Goal: Task Accomplishment & Management: Manage account settings

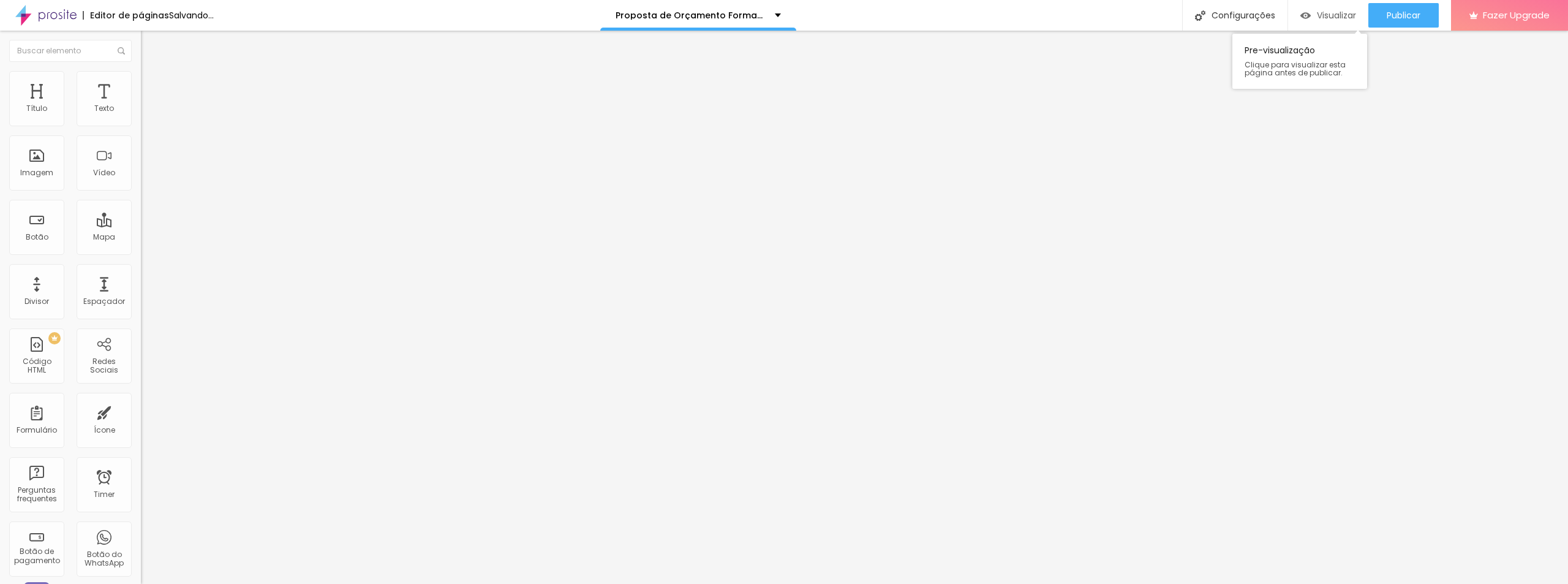
click at [1301, 12] on img "button" at bounding box center [1306, 16] width 11 height 11
click at [141, 84] on li "Estilo" at bounding box center [211, 77] width 141 height 12
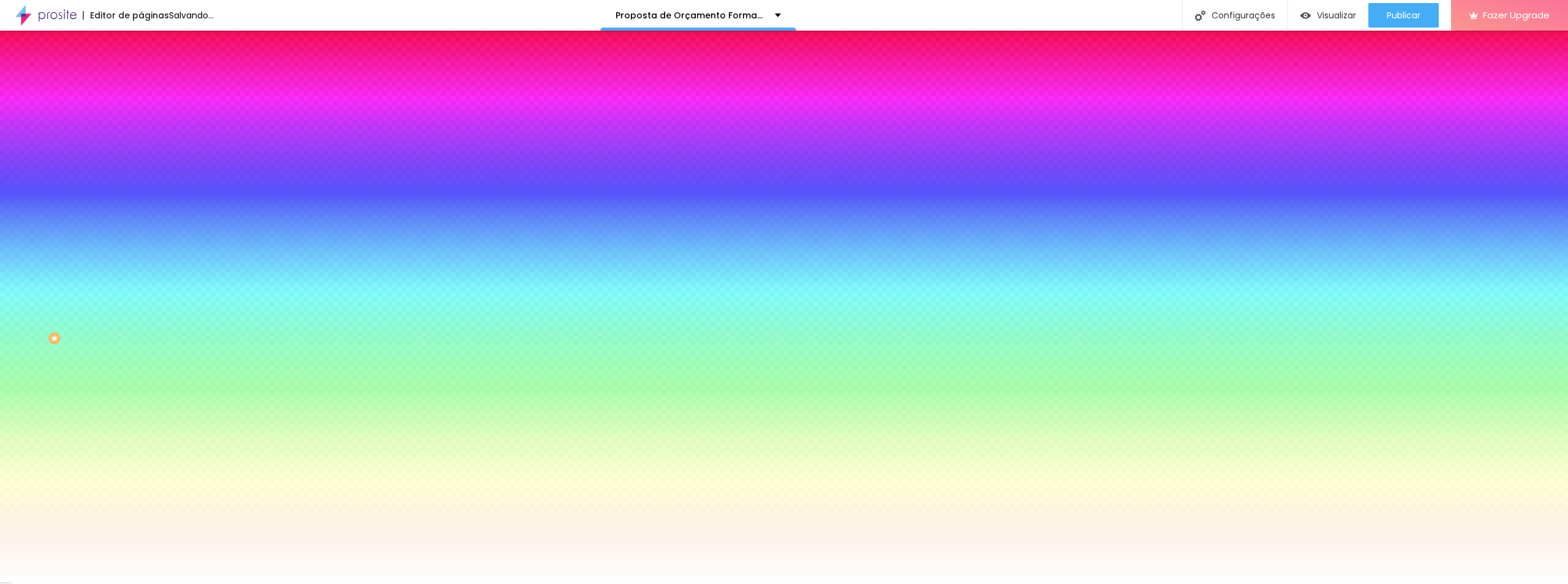
click at [141, 57] on button "Editar Google Reviews" at bounding box center [211, 44] width 141 height 28
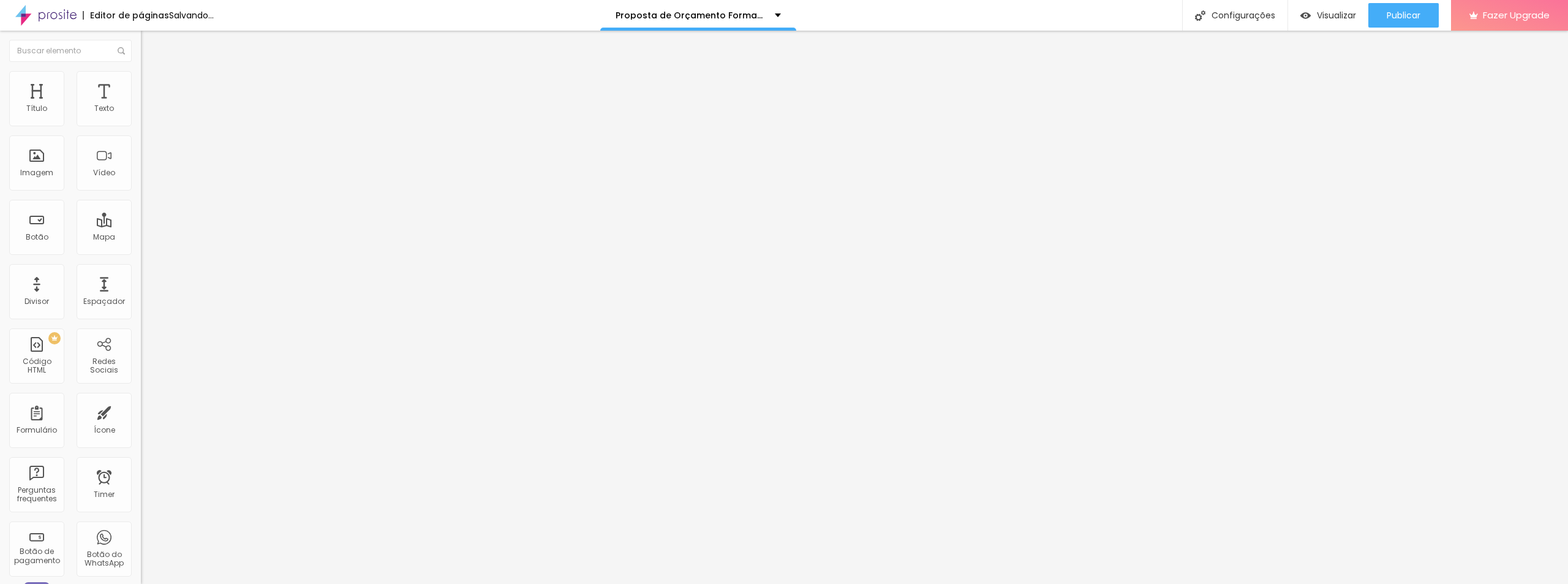
click at [152, 87] on span "Avançado" at bounding box center [172, 92] width 41 height 11
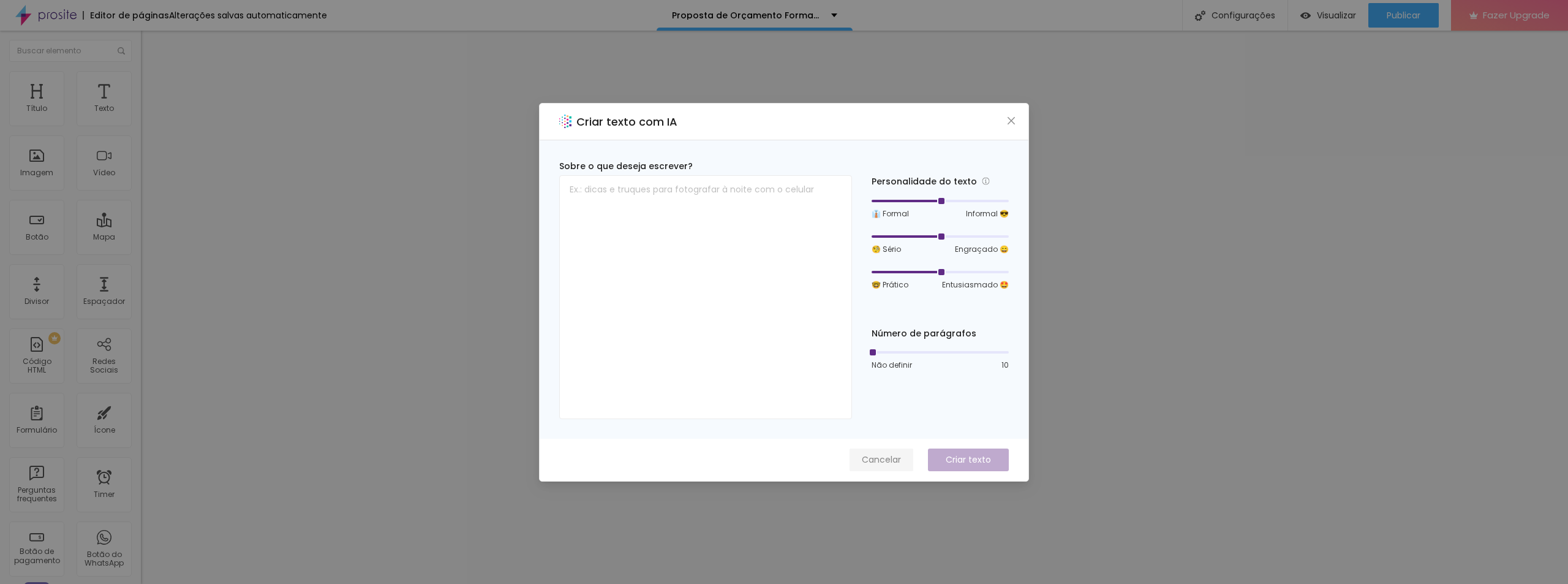
click at [878, 465] on span "Cancelar" at bounding box center [882, 460] width 39 height 13
click at [892, 460] on span "Cancelar" at bounding box center [882, 460] width 39 height 13
click at [878, 462] on span "Cancelar" at bounding box center [882, 460] width 39 height 13
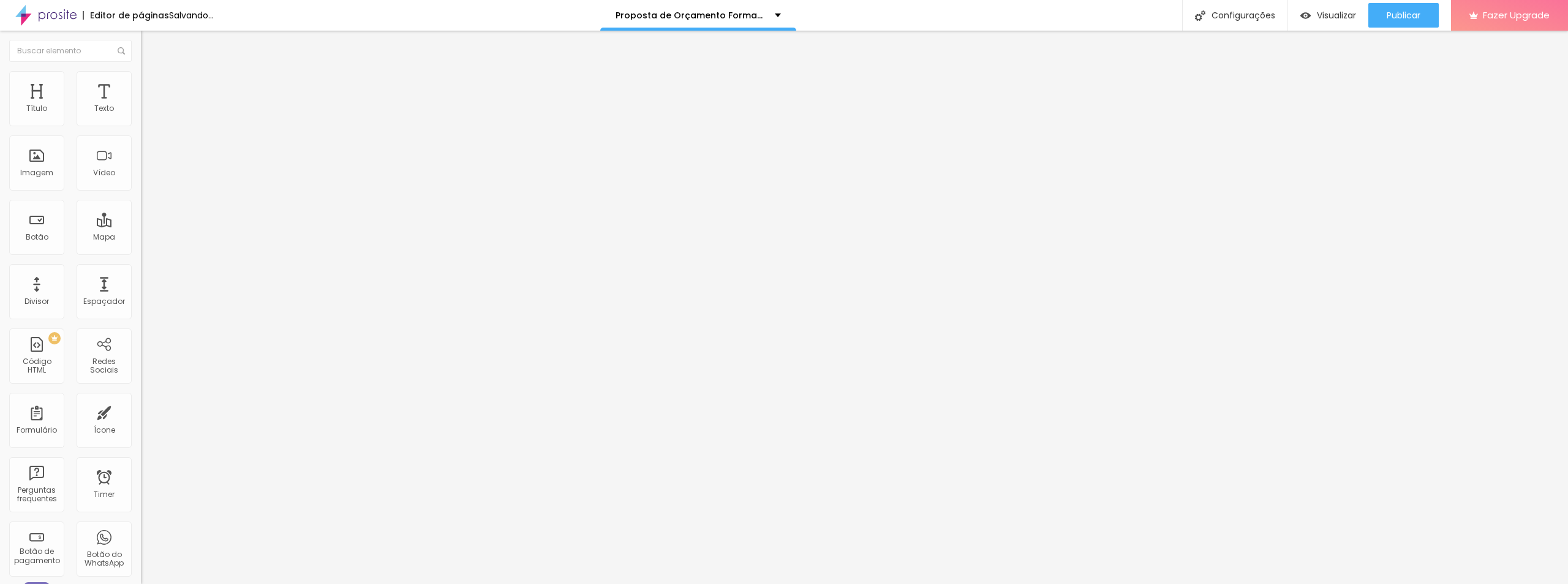
type input "Reservar minhas datas"
click at [141, 389] on input "Reservar pacote com brinde" at bounding box center [214, 395] width 147 height 12
paste input "Tenho interess"
type input "Tenho interesse"
click at [141, 389] on input "Reservar minhas datas" at bounding box center [214, 395] width 147 height 12
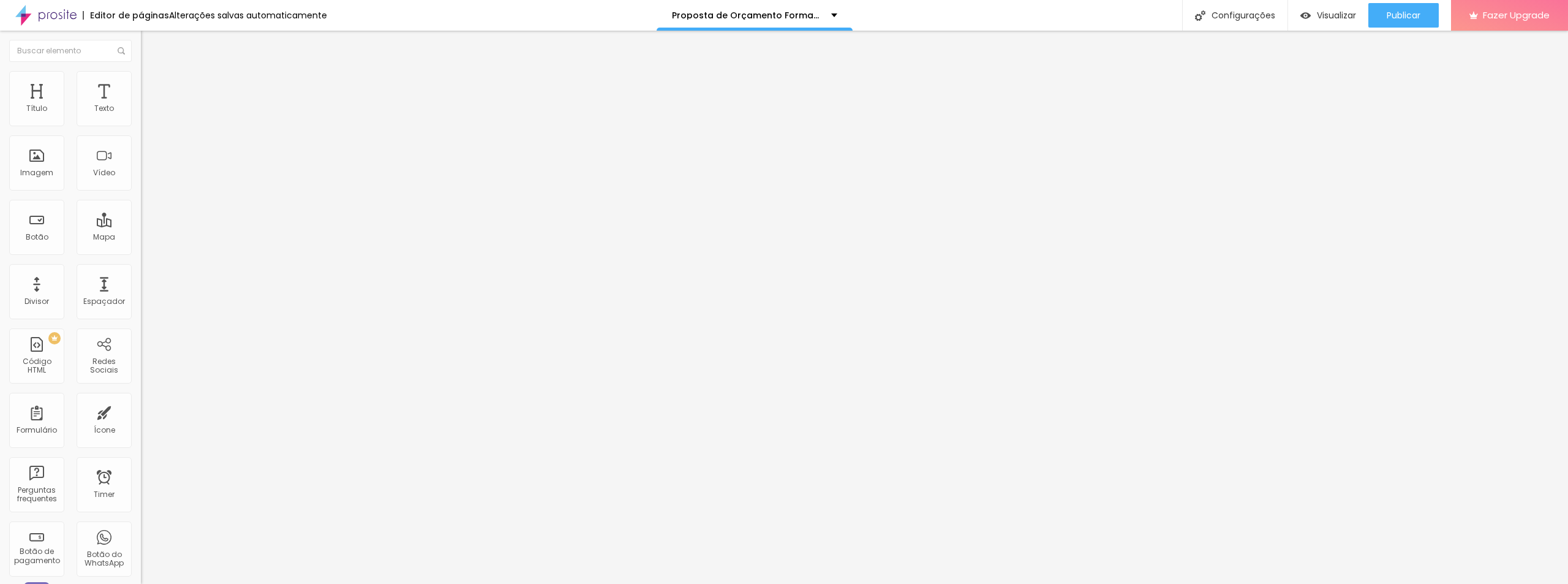
paste input "Tenho interesse"
type input "Tenho interesse"
click at [141, 389] on input "Reservar pacote com brinde" at bounding box center [214, 395] width 147 height 12
paste input "Tenho interess"
type input "Tenho interesse"
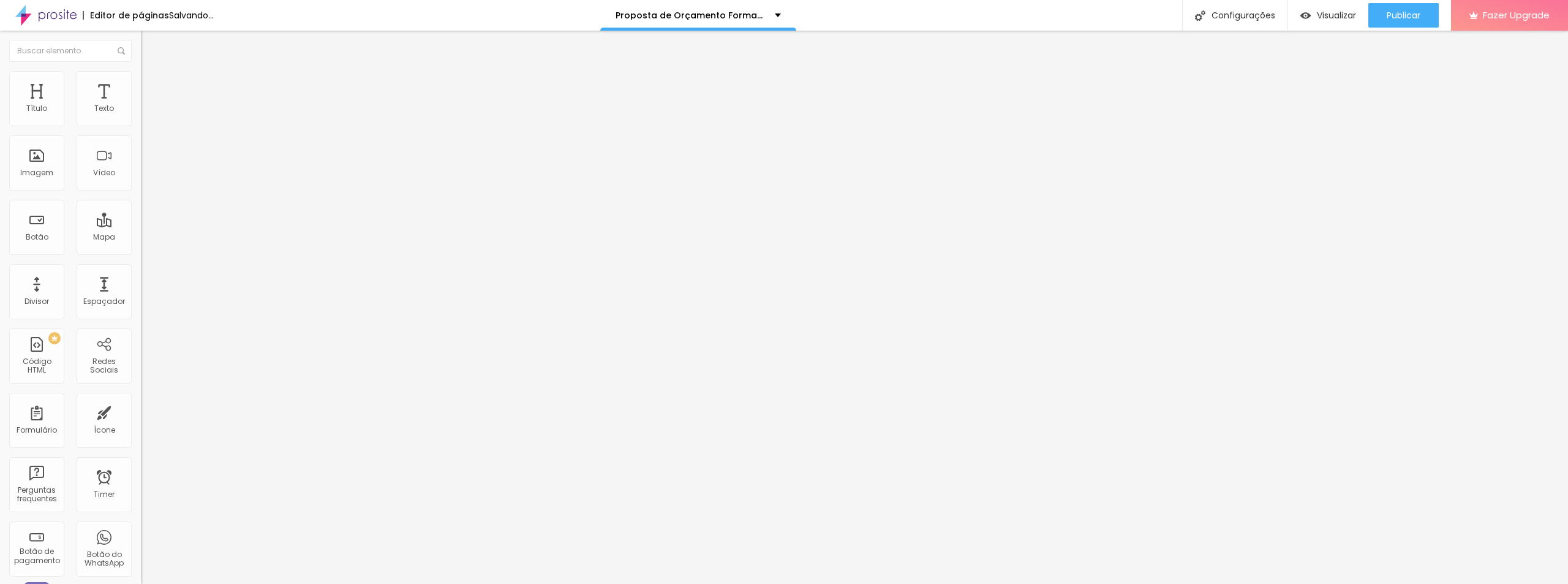
click at [141, 389] on input "Reservar pacote com brinde" at bounding box center [214, 395] width 147 height 12
paste input "Tenho interess"
type input "Tenho interesse"
click at [141, 389] on input "Garantir minha cobertura" at bounding box center [214, 395] width 147 height 12
paste input "Tenho interesse"
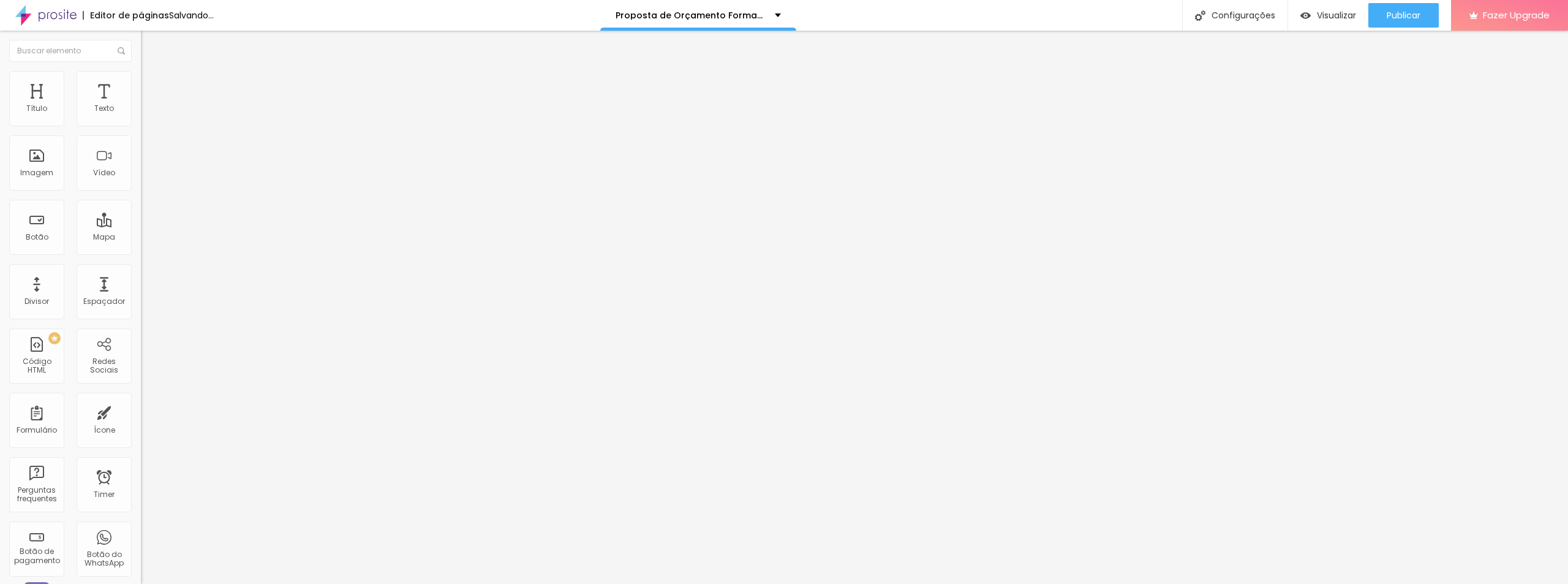
type input "Tenho interesse"
click at [141, 381] on div "Texto do botão Reservar pacote com brinde" at bounding box center [211, 396] width 141 height 30
click at [141, 389] on input "Reservar pacote com brinde" at bounding box center [214, 395] width 147 height 12
paste input "Tenho interess"
type input "Tenho interesse"
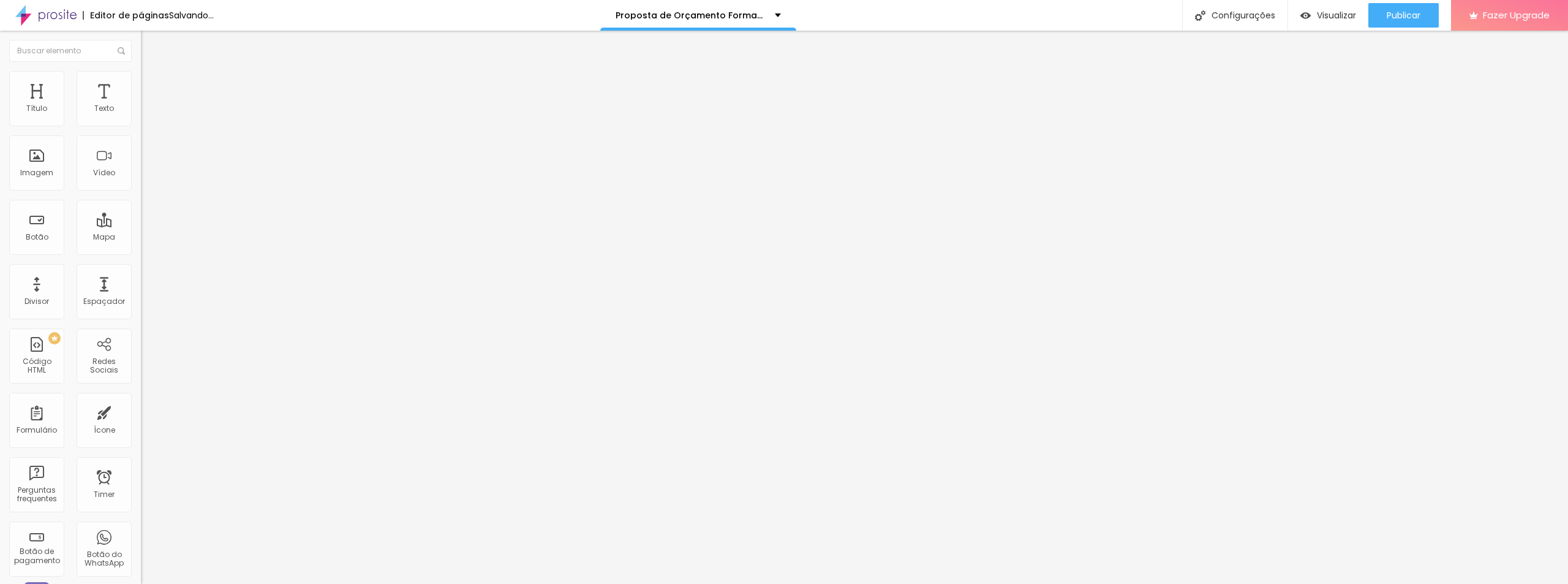
click at [141, 389] on input "Reservar pacote" at bounding box center [214, 395] width 147 height 12
paste input "Tenho interess"
type input "Tenho interesse"
click at [141, 381] on div "Texto do botão Reservar pacote com brinde" at bounding box center [211, 396] width 141 height 30
click at [141, 389] on input "Reservar pacote com brinde" at bounding box center [214, 395] width 147 height 12
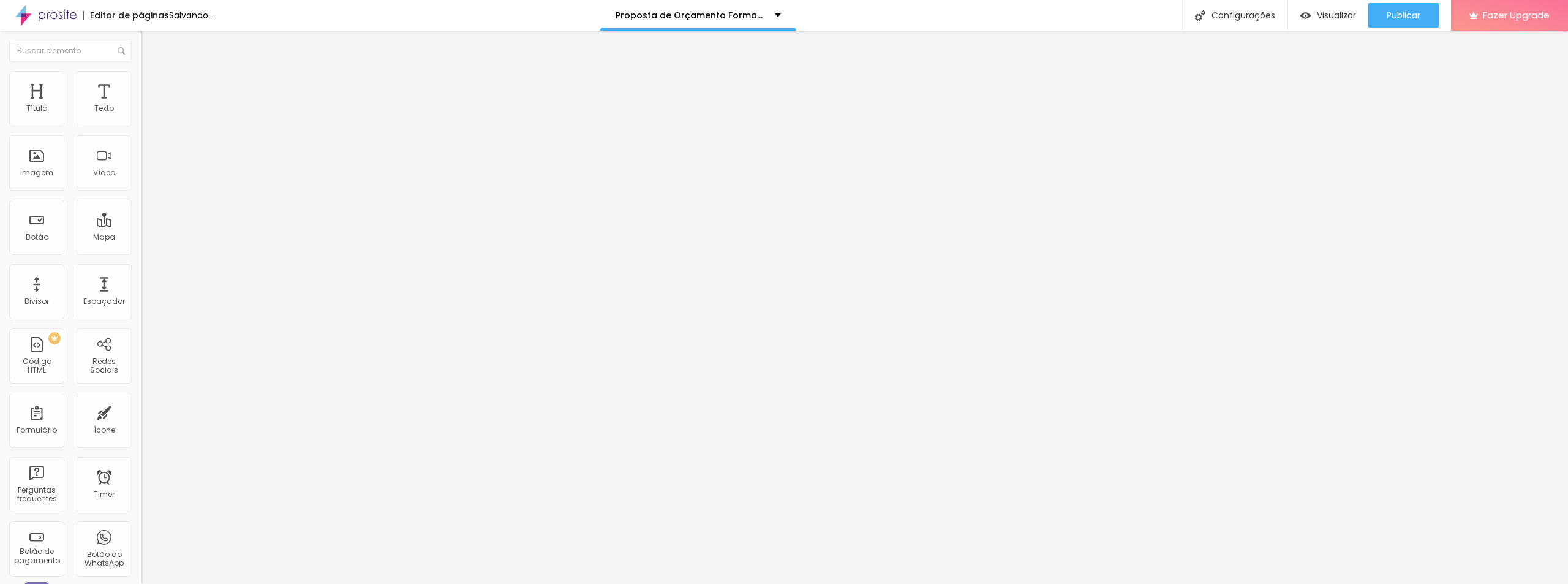
paste input "Tenho interess"
type input "Tenho interesse"
click at [141, 389] on input "Reservar pacote com brinde" at bounding box center [214, 395] width 147 height 12
paste input "Tenho interess"
type input "Tenho interesse"
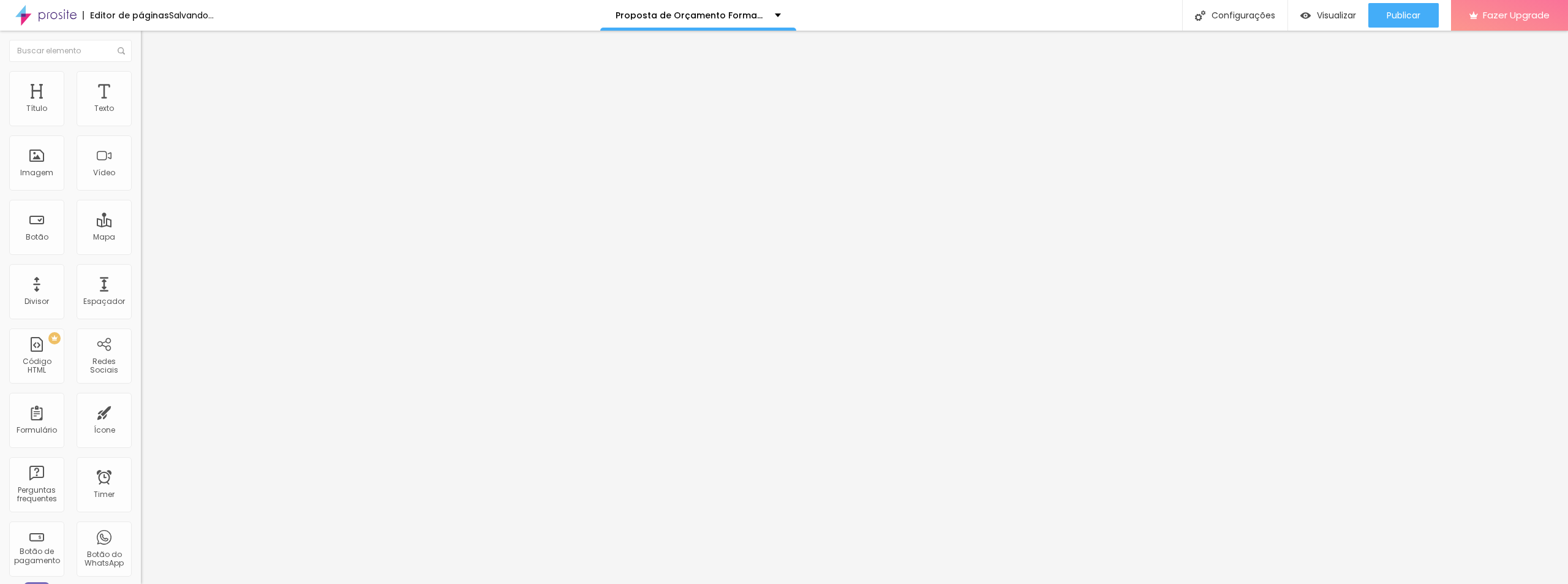
click at [141, 125] on input "[PHONE_NUMBER]" at bounding box center [214, 119] width 147 height 12
click at [141, 389] on input "Reservar pacote com brinde" at bounding box center [214, 395] width 147 height 12
paste input "Tenho interess"
type input "Tenho interesse"
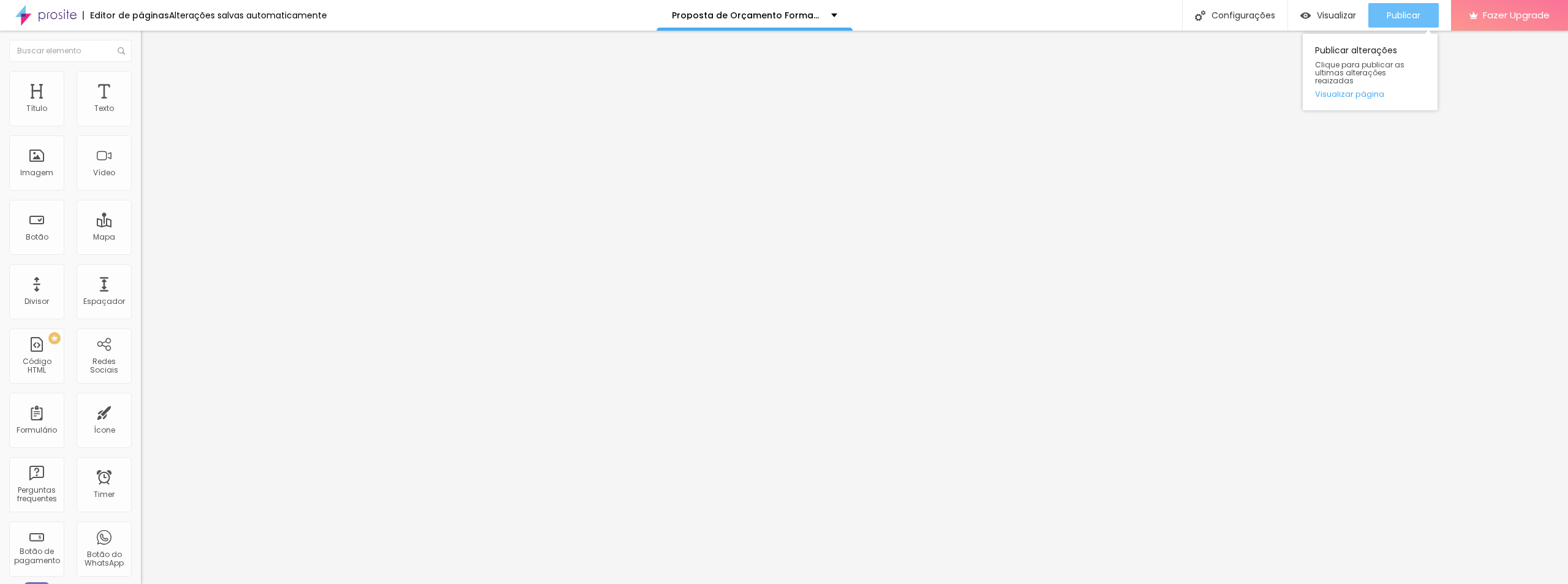
click at [1388, 21] on div "Publicar" at bounding box center [1404, 15] width 34 height 24
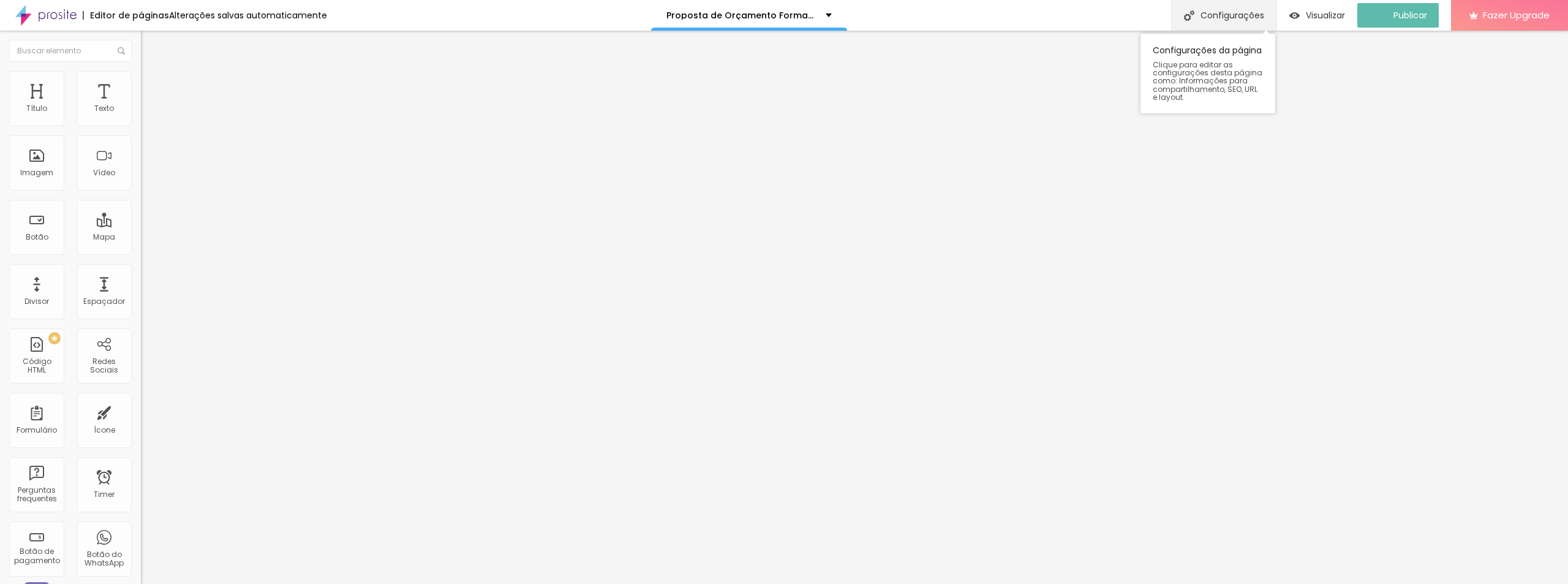
click at [1214, 21] on div "Configurações" at bounding box center [1224, 15] width 105 height 31
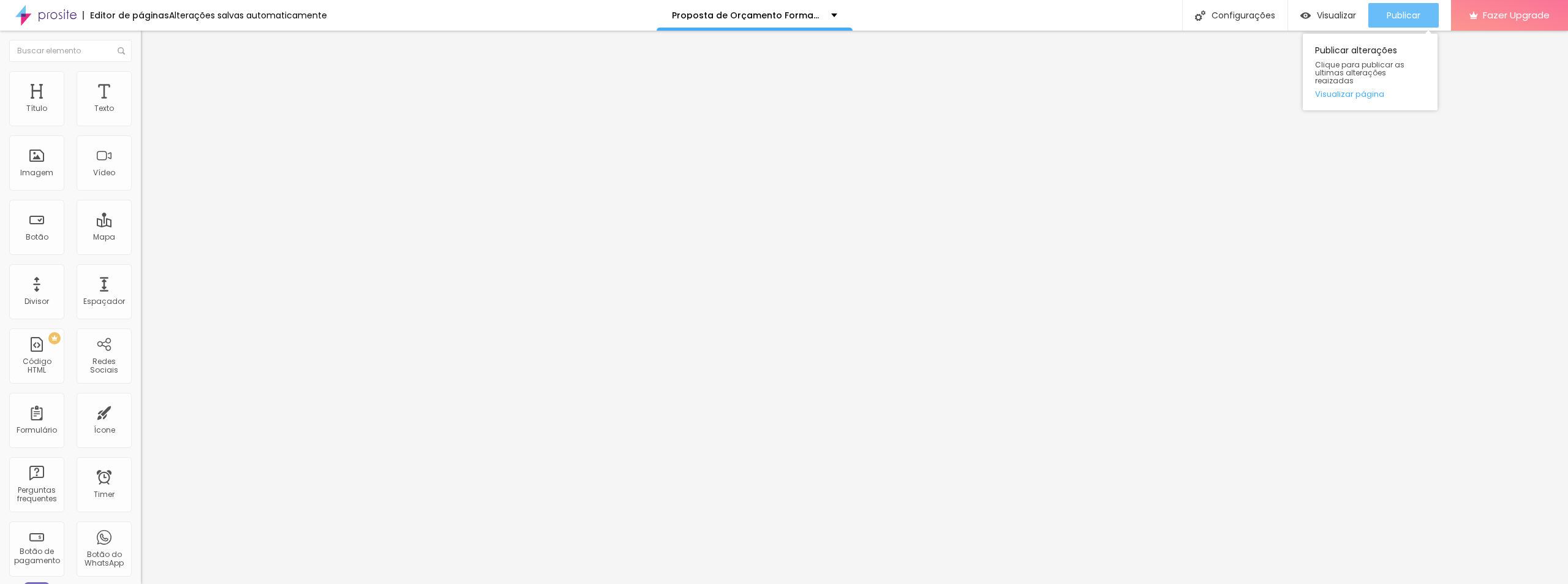
click at [1403, 14] on span "Publicar" at bounding box center [1404, 16] width 34 height 10
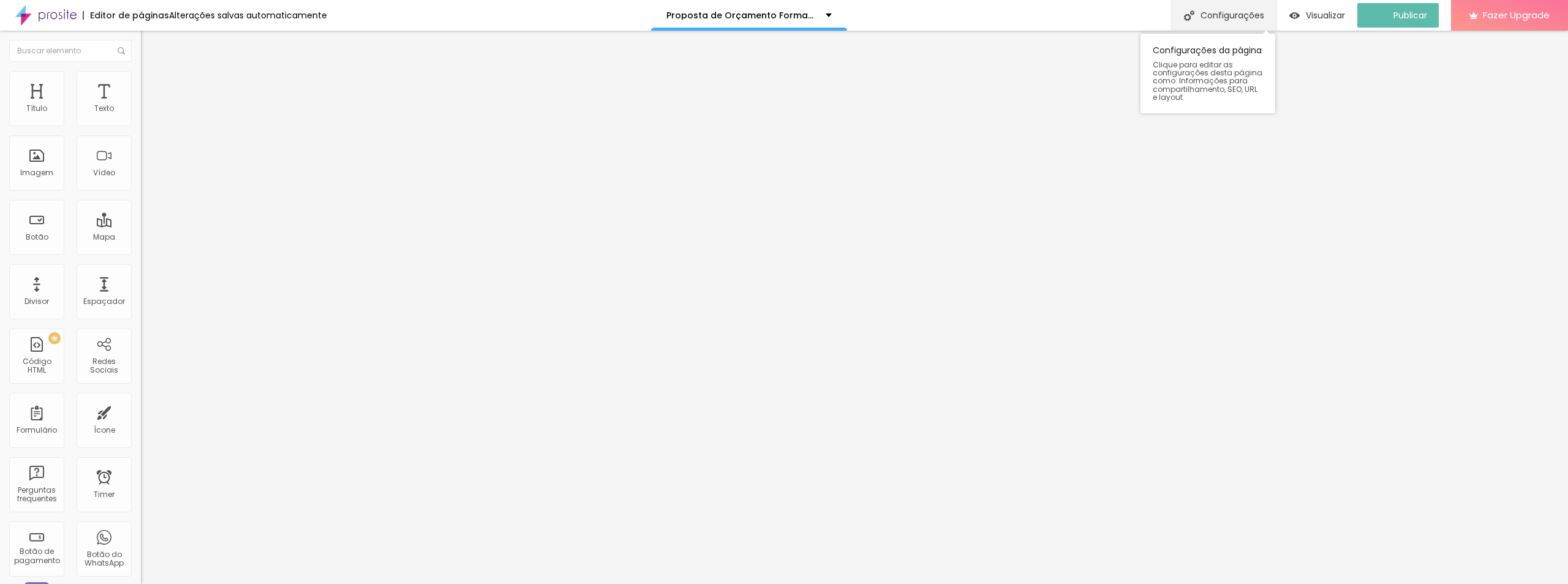
click at [1268, 13] on div "Configurações" at bounding box center [1224, 15] width 105 height 31
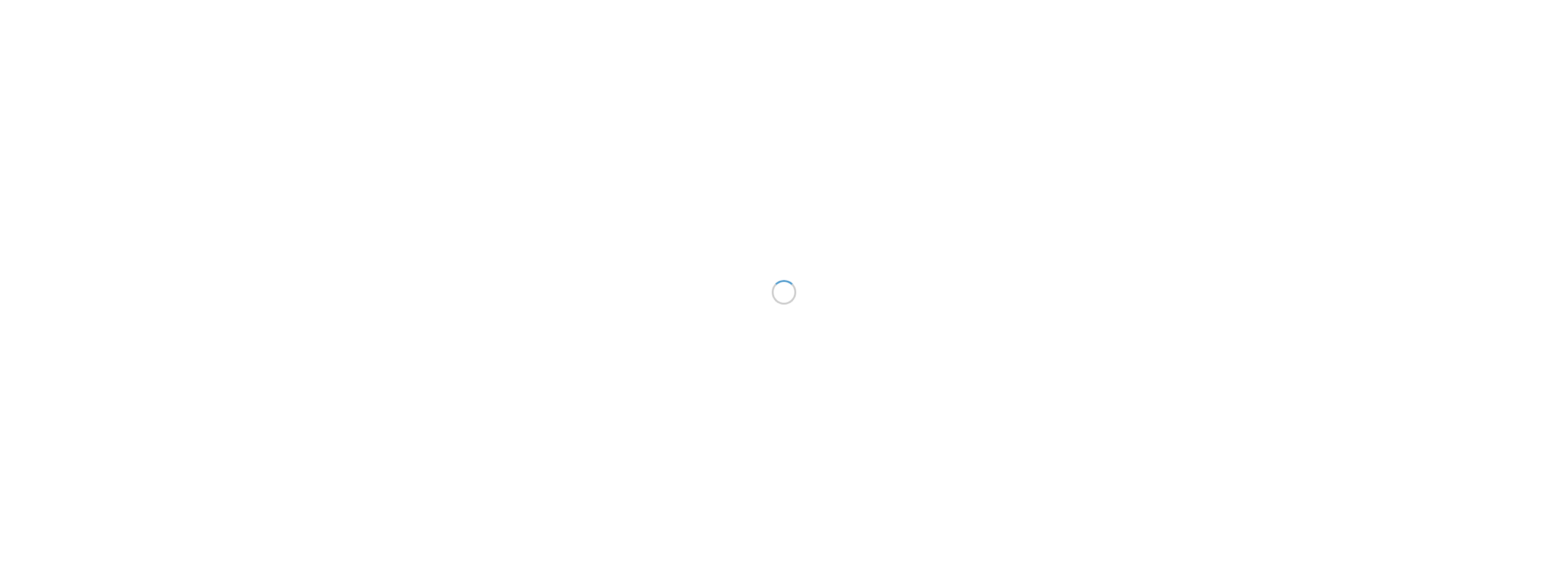
click at [1483, 32] on div at bounding box center [784, 292] width 1568 height 584
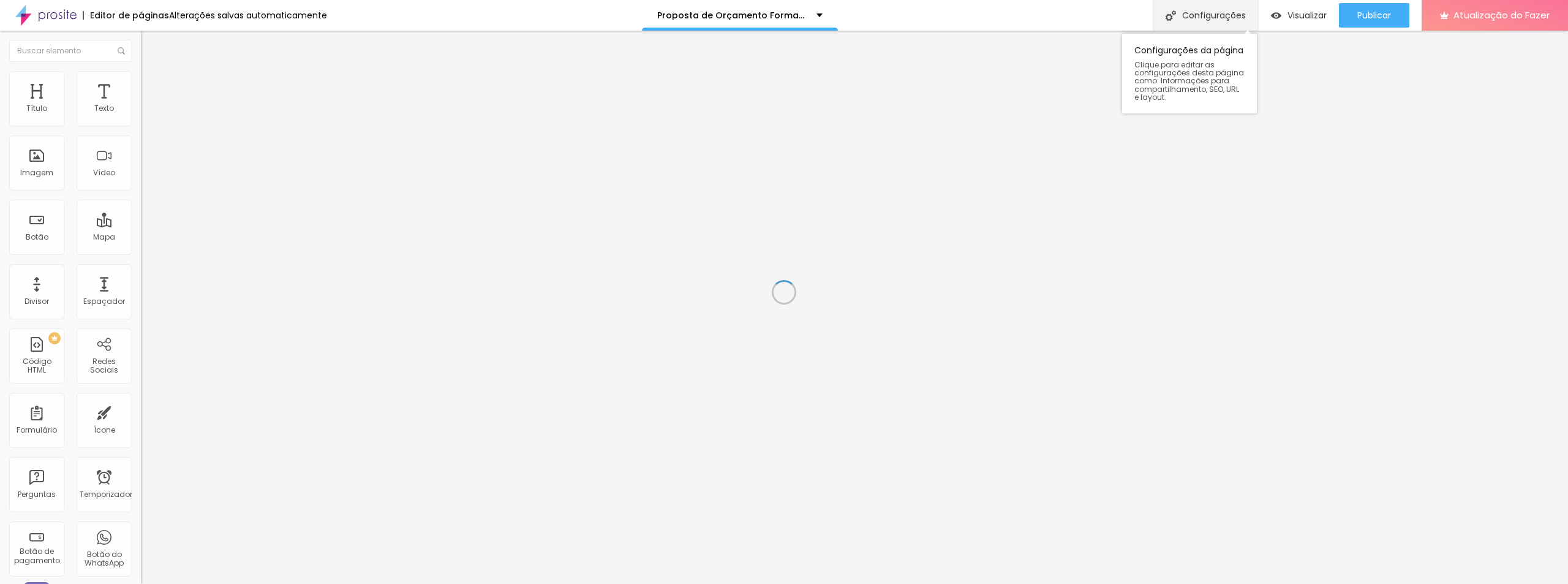
click at [1217, 6] on div "Configurações" at bounding box center [1205, 15] width 105 height 31
paste input "Seu Ensaio de Formatura em Belém – Studio Bird"
type input "Seu Ensaio de Formatura em Belém – Studio Bird"
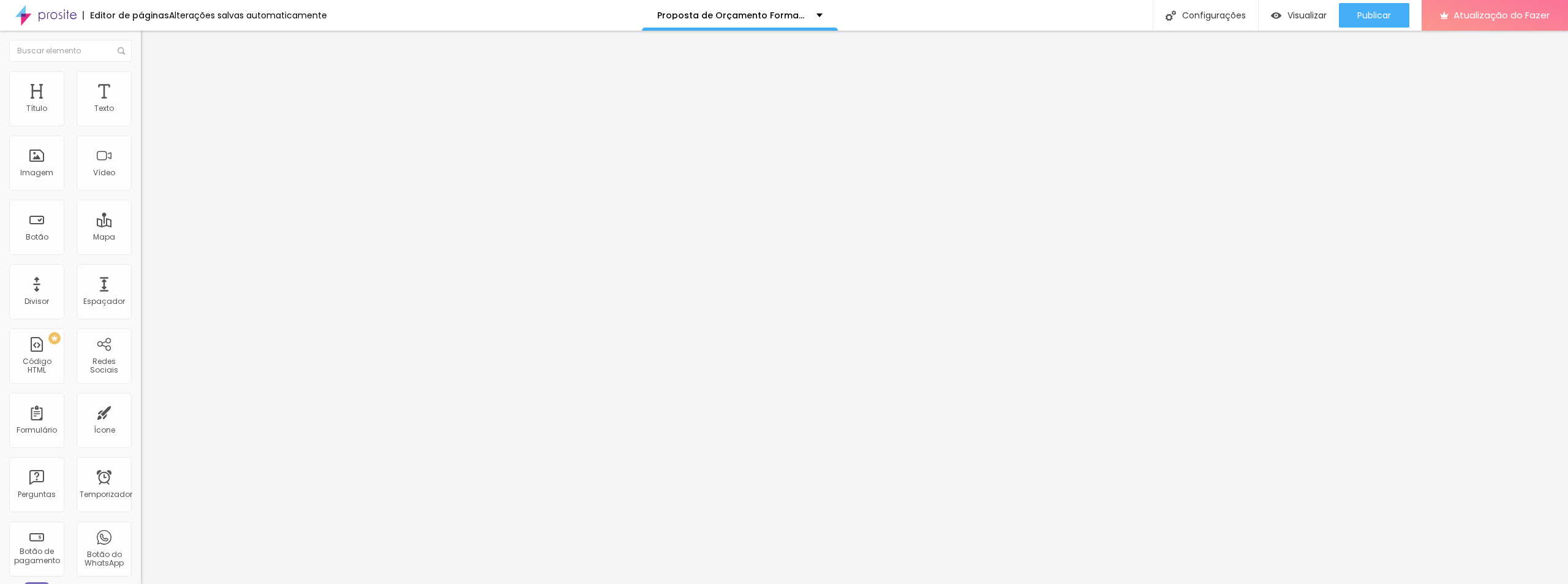
paste textarea "“Muito além de fotos, registramos emoções. Studio Bird é especialista em format…"
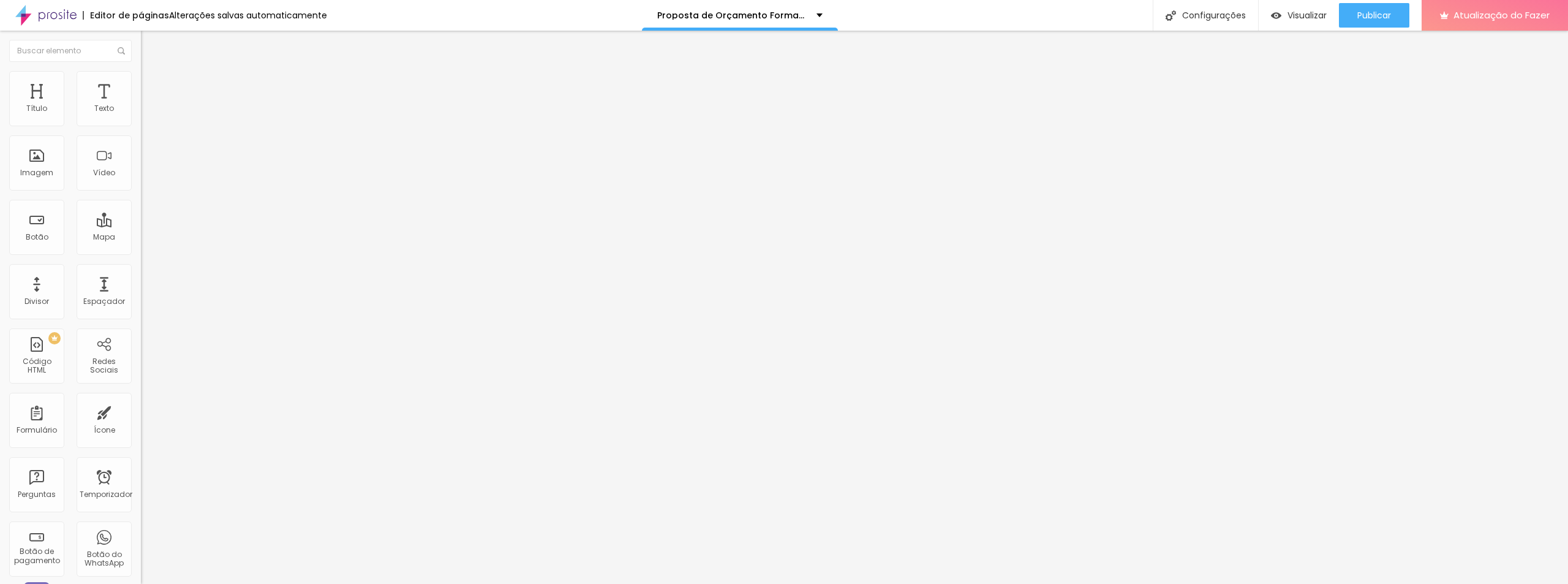
paste textarea "Transformamos sua formatura em lembranças inesquecíveis. Ensaio em estúdio, ext…"
type textarea "Transformamos sua formatura em lembranças inesquecíveis. Ensaio em estúdio, ext…"
drag, startPoint x: 873, startPoint y: 306, endPoint x: 272, endPoint y: 257, distance: 603.0
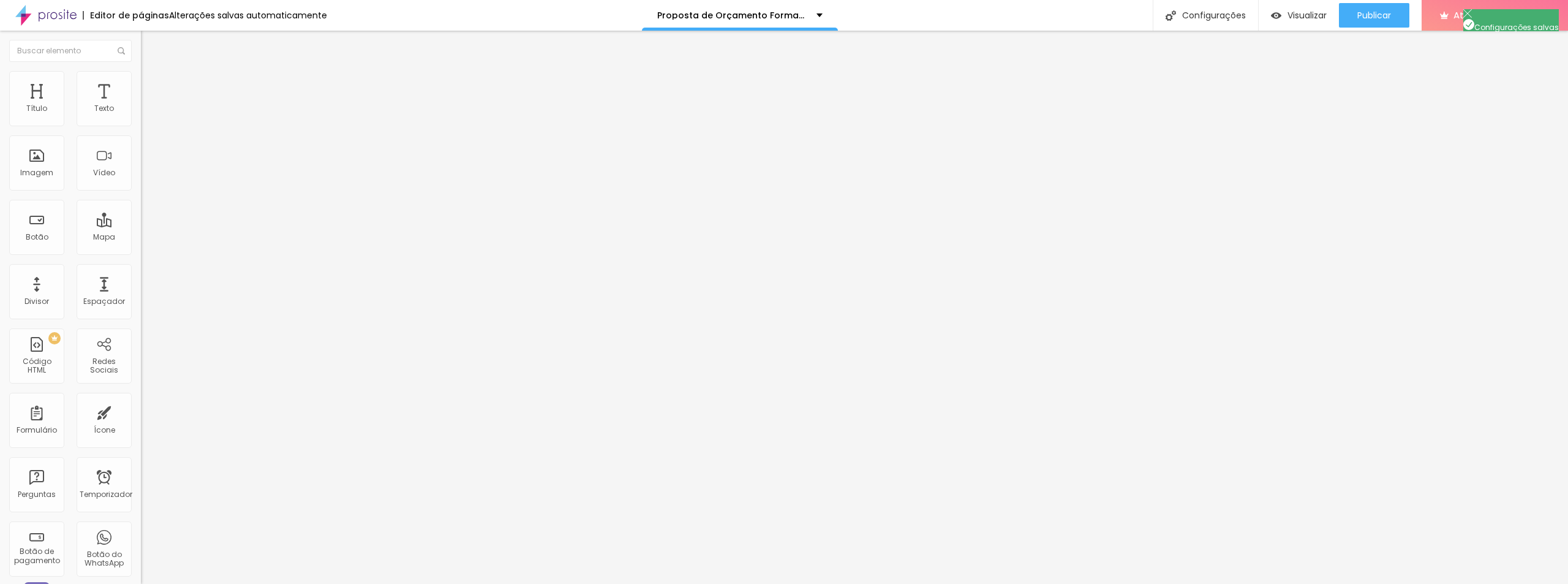
paste input "Seu Ensaio de Formatura em Belém – Studio Bird"
type input "Seu Ensaio de Formatura em Belém – Studio Bird"
paste textarea "Muito além de fotos, registramos emoções. Studio Bird é especialista em formatu…"
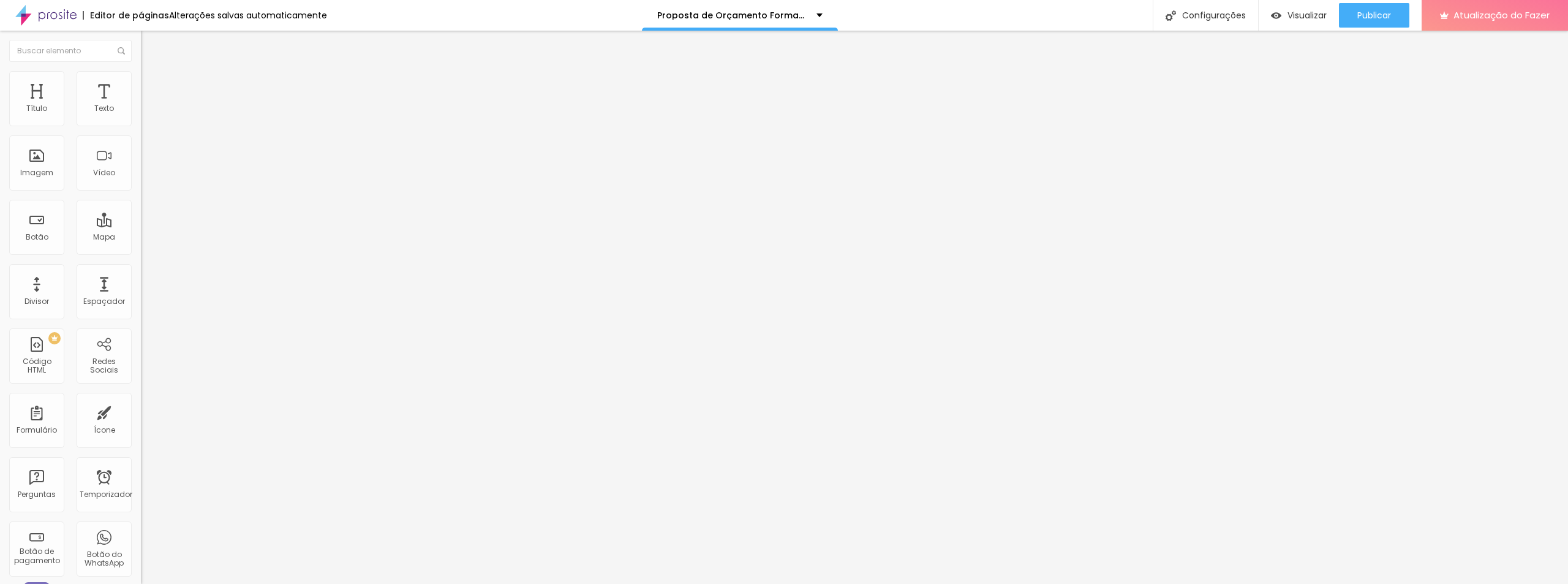
type textarea "Muito além de fotos, registramos emoções. Studio Bird é especialista em formatu…"
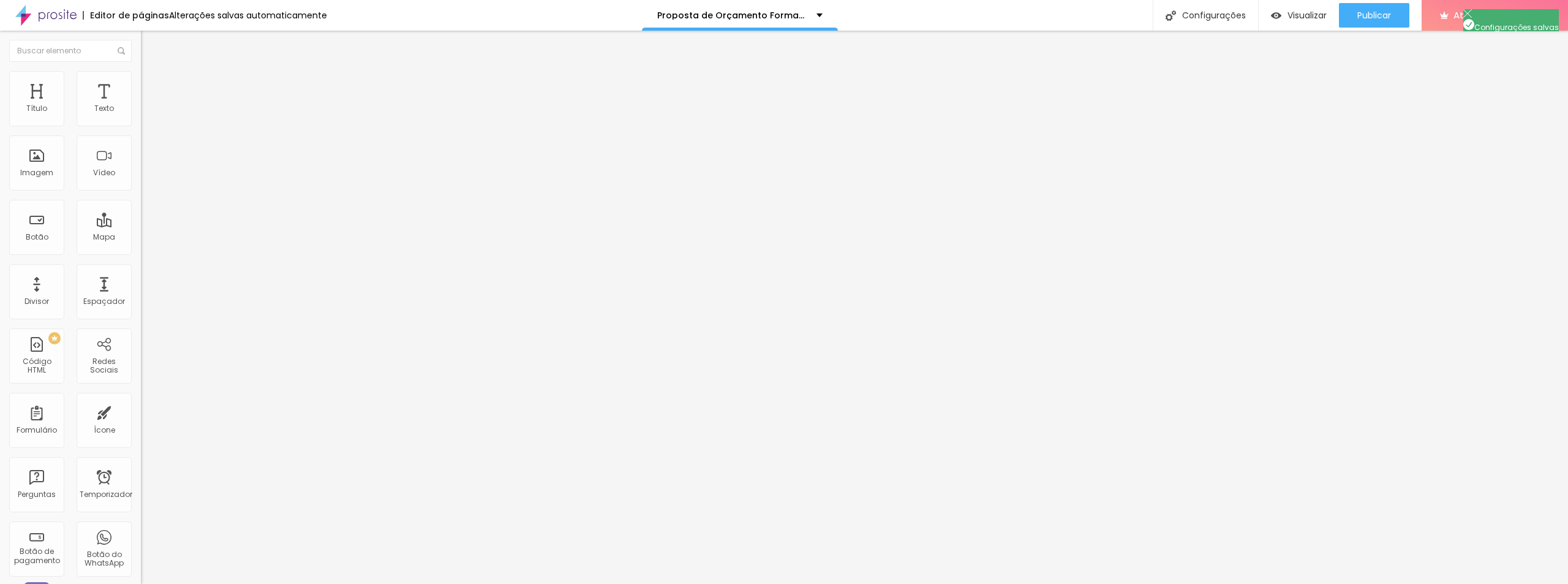
click at [1367, 17] on font "Publicar" at bounding box center [1374, 16] width 34 height 12
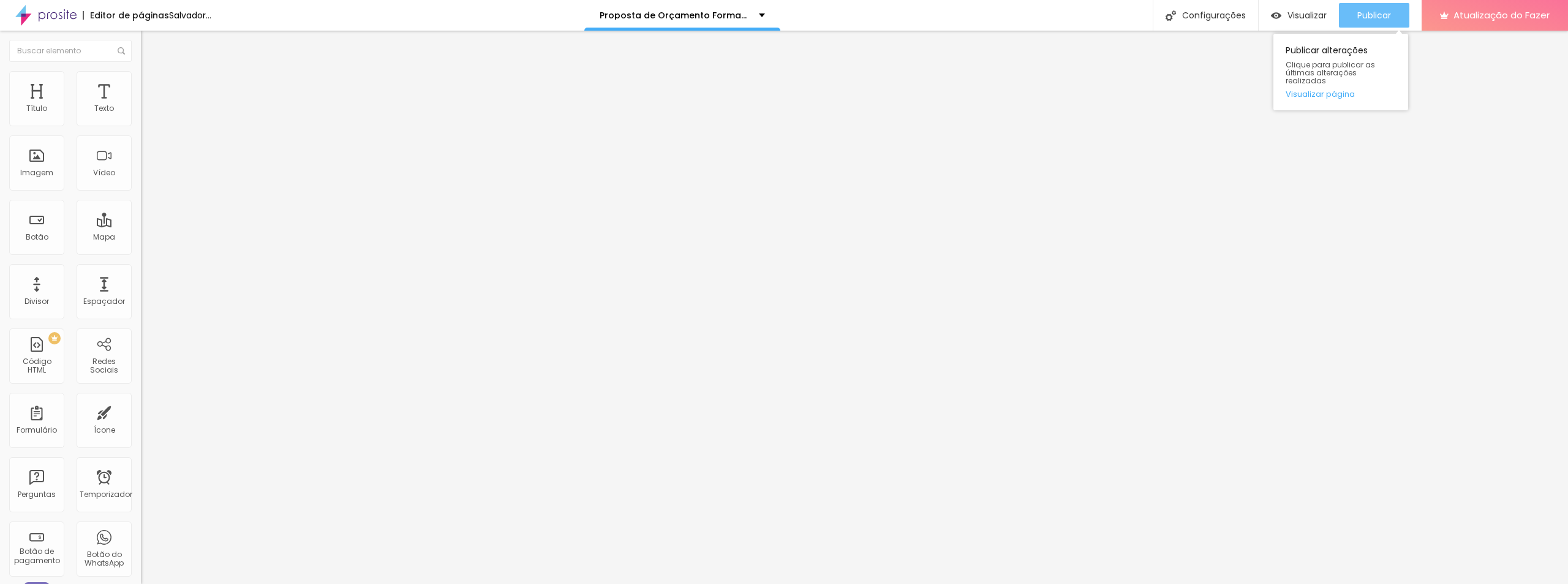
click at [1388, 15] on font "Publicar" at bounding box center [1374, 16] width 34 height 12
drag, startPoint x: 1384, startPoint y: 19, endPoint x: 1089, endPoint y: 7, distance: 295.2
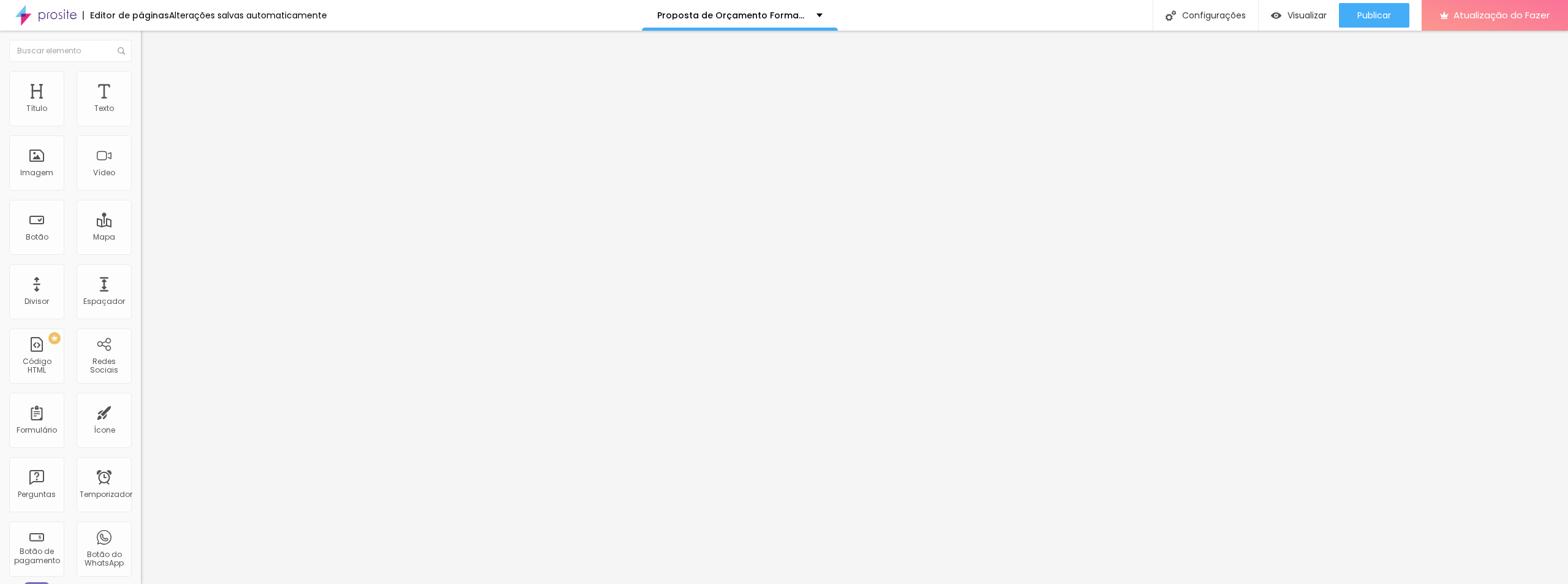
click at [1385, 20] on font "Publicar" at bounding box center [1374, 16] width 34 height 12
click at [1089, 7] on div "Editor de páginas Alterações salvas automaticamente Proposta de Orçamento Forma…" at bounding box center [784, 15] width 1568 height 31
click at [1349, 16] on button "Publicar" at bounding box center [1374, 15] width 70 height 24
click at [1391, 17] on font "Publicar" at bounding box center [1374, 16] width 34 height 12
